Goal: Information Seeking & Learning: Learn about a topic

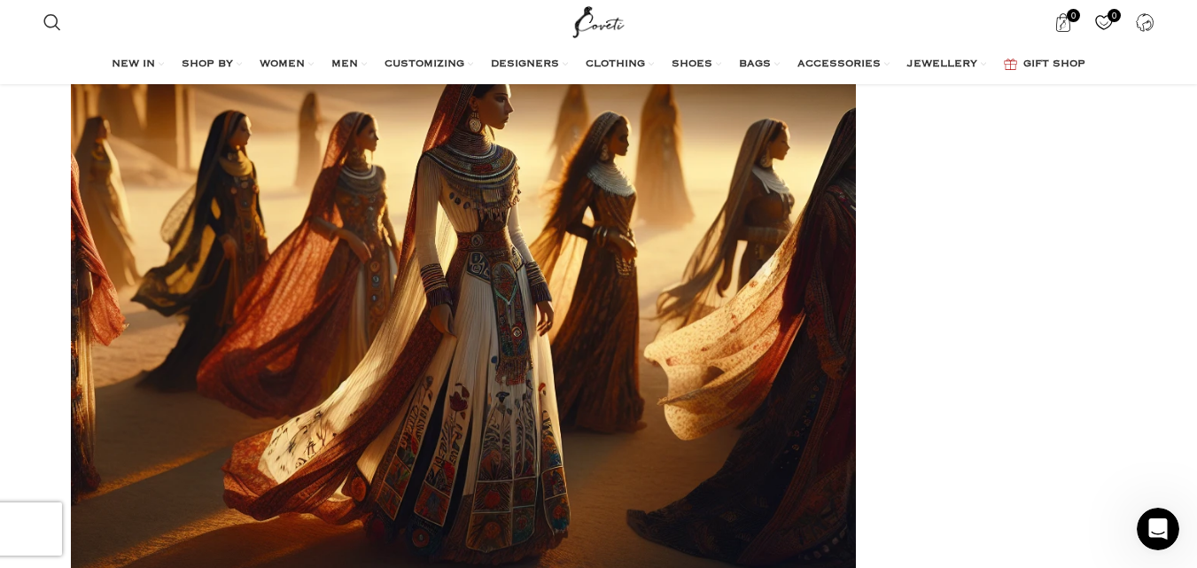
scroll to position [425, 0]
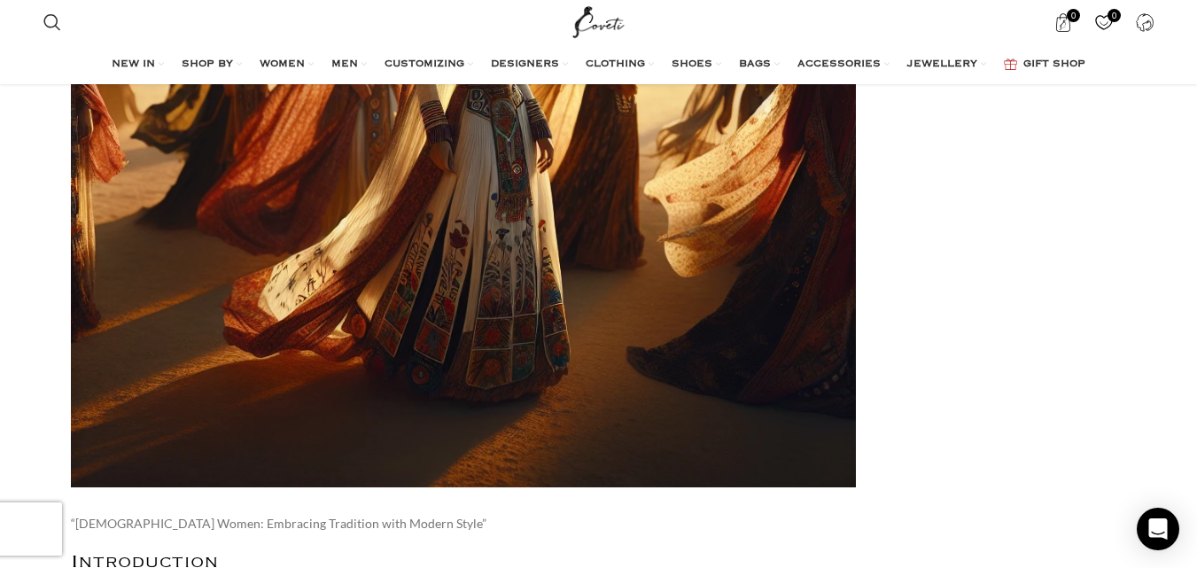
scroll to position [481, 0]
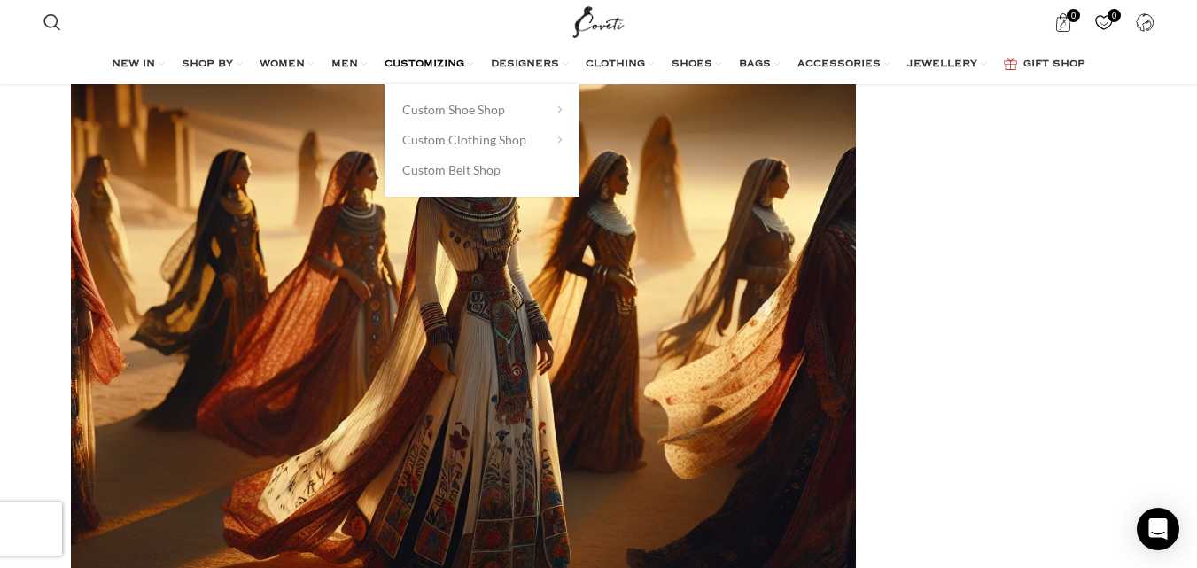
scroll to position [354, 0]
